Goal: Task Accomplishment & Management: Complete application form

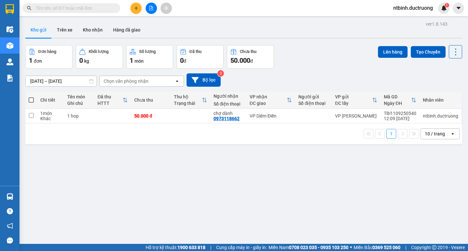
click at [139, 10] on button at bounding box center [135, 8] width 11 height 11
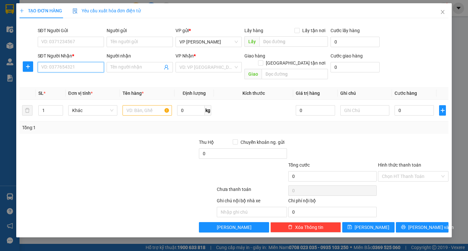
click at [71, 68] on input "SĐT Người Nhận *" at bounding box center [71, 67] width 66 height 10
click at [66, 68] on input "SĐT Người Nhận *" at bounding box center [71, 67] width 66 height 10
click at [211, 72] on div "VD: VP [GEOGRAPHIC_DATA]" at bounding box center [208, 67] width 66 height 10
type input "0392654554"
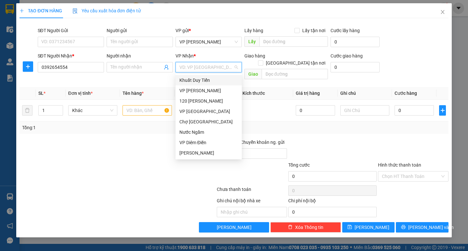
click at [195, 68] on input "search" at bounding box center [206, 67] width 54 height 10
type input "thuy"
click at [193, 88] on div "[GEOGRAPHIC_DATA]" at bounding box center [212, 90] width 67 height 7
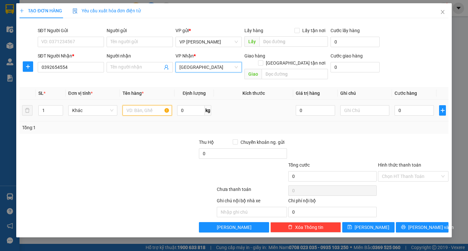
click at [147, 105] on input "text" at bounding box center [146, 110] width 49 height 10
type input "1 ctong"
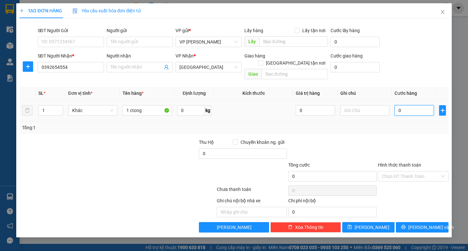
click at [402, 105] on input "0" at bounding box center [413, 110] width 39 height 10
type input "5"
type input "50"
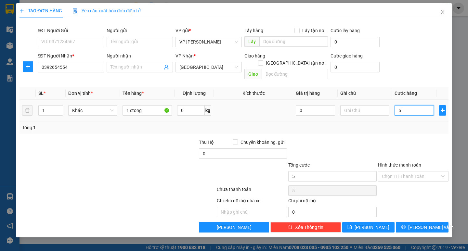
type input "50"
click at [402, 105] on input "50" at bounding box center [413, 110] width 39 height 10
type input "50.000"
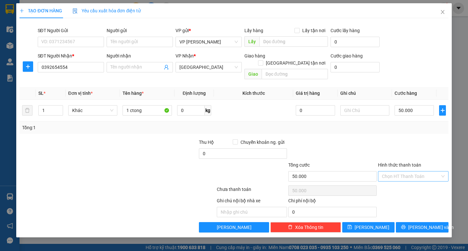
click at [401, 172] on input "Hình thức thanh toán" at bounding box center [411, 177] width 58 height 10
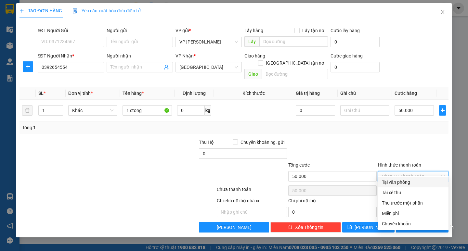
click at [398, 180] on div "Tại văn phòng" at bounding box center [413, 182] width 63 height 7
type input "0"
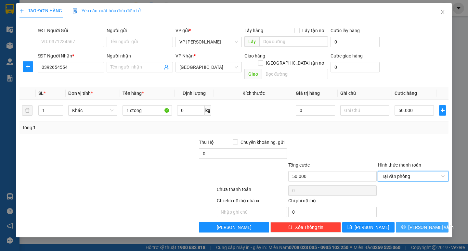
click at [425, 224] on span "[PERSON_NAME] và In" at bounding box center [430, 227] width 45 height 7
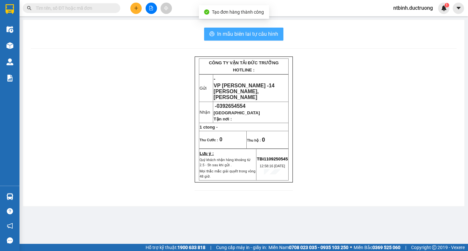
click at [249, 34] on span "In mẫu biên lai tự cấu hình" at bounding box center [247, 34] width 61 height 8
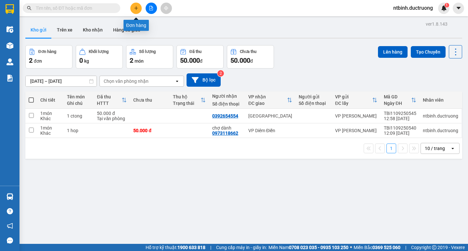
click at [136, 9] on icon "plus" at bounding box center [136, 8] width 5 height 5
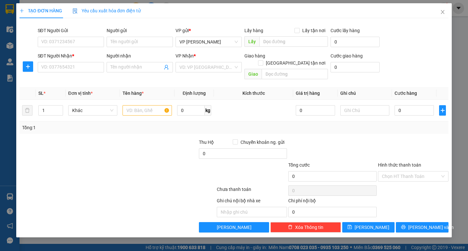
click at [59, 73] on div "SĐT Người Nhận * VD: 0377654321" at bounding box center [71, 63] width 66 height 23
click at [63, 69] on input "SĐT Người Nhận *" at bounding box center [71, 67] width 66 height 10
click at [94, 78] on div "0353655330" at bounding box center [71, 80] width 58 height 7
click at [224, 69] on span "36 [PERSON_NAME]" at bounding box center [208, 67] width 58 height 10
type input "0353655330"
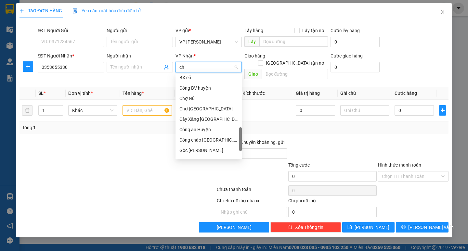
scroll to position [29, 0]
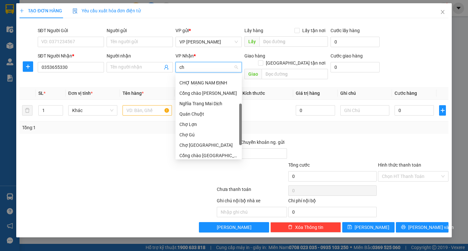
type input "cho"
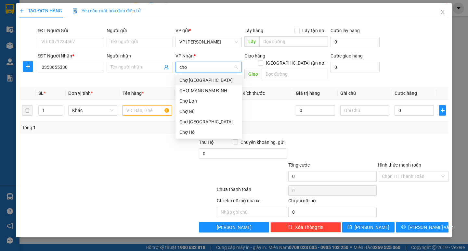
scroll to position [0, 0]
click at [196, 111] on div "Chợ Gú" at bounding box center [208, 111] width 58 height 7
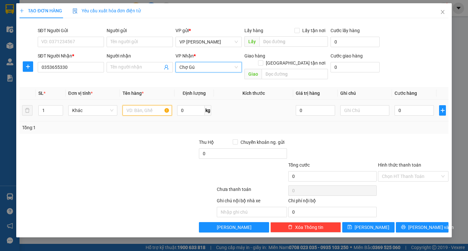
click at [147, 105] on input "text" at bounding box center [146, 110] width 49 height 10
type input "đien thoai"
click at [408, 105] on input "0" at bounding box center [413, 110] width 39 height 10
type input "5"
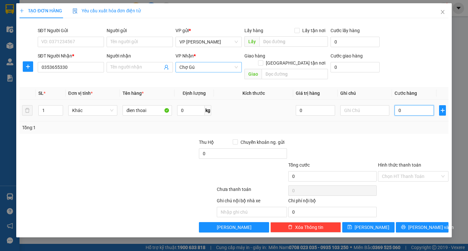
type input "5"
type input "50"
click at [405, 105] on input "50" at bounding box center [413, 110] width 39 height 10
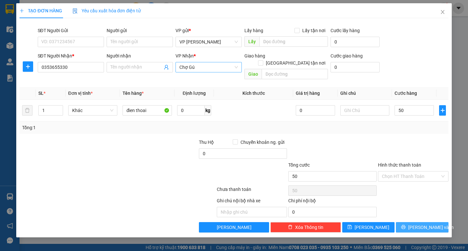
type input "50.000"
click at [421, 224] on span "[PERSON_NAME] và In" at bounding box center [430, 227] width 45 height 7
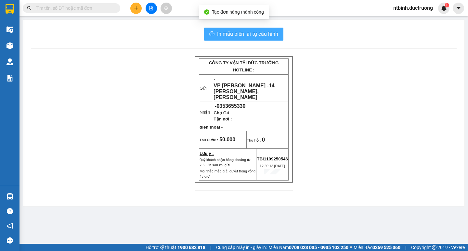
click at [271, 33] on span "In mẫu biên lai tự cấu hình" at bounding box center [247, 34] width 61 height 8
